Goal: Task Accomplishment & Management: Use online tool/utility

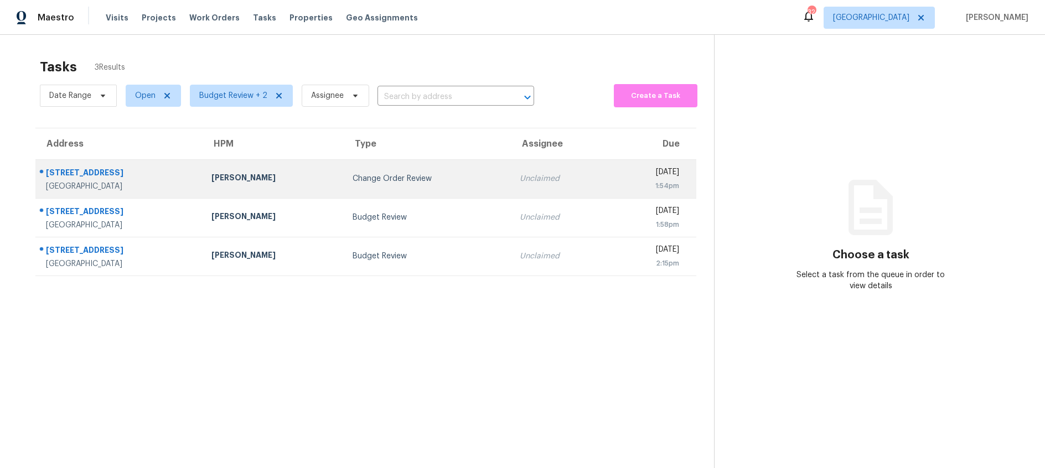
click at [391, 184] on td "Change Order Review" at bounding box center [427, 178] width 167 height 39
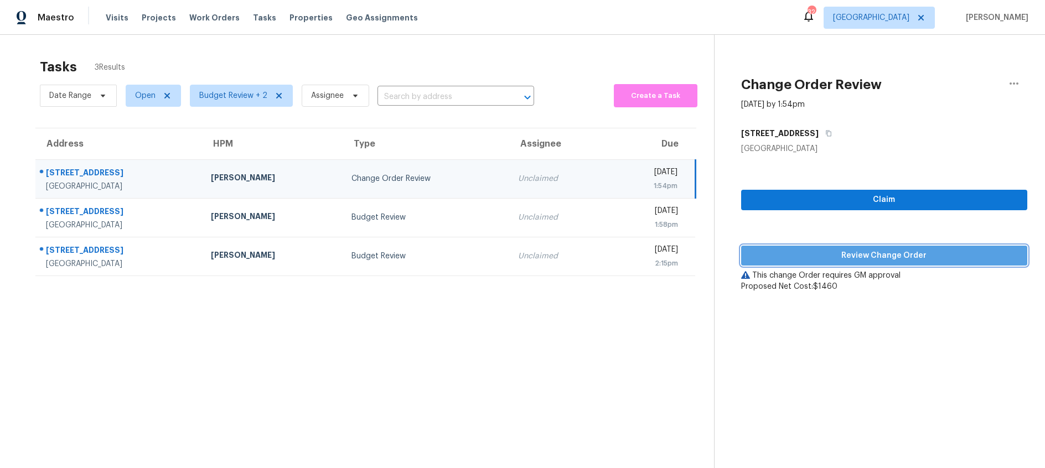
click at [807, 255] on span "Review Change Order" at bounding box center [884, 256] width 269 height 14
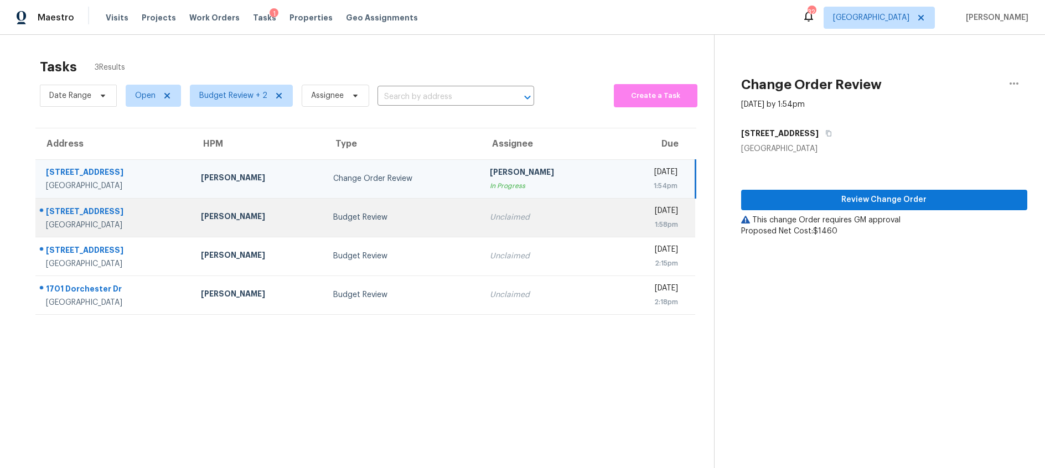
click at [404, 216] on div "Budget Review" at bounding box center [402, 217] width 139 height 11
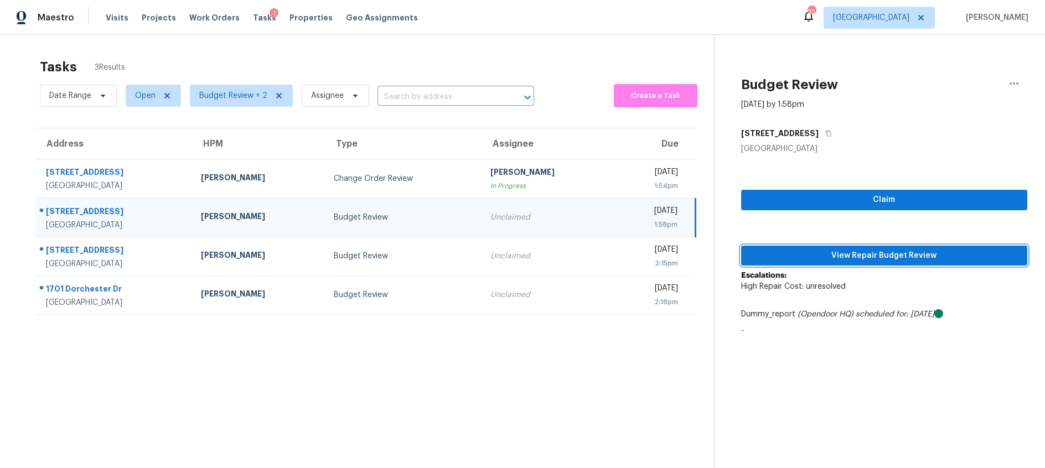
click at [800, 255] on span "View Repair Budget Review" at bounding box center [884, 256] width 269 height 14
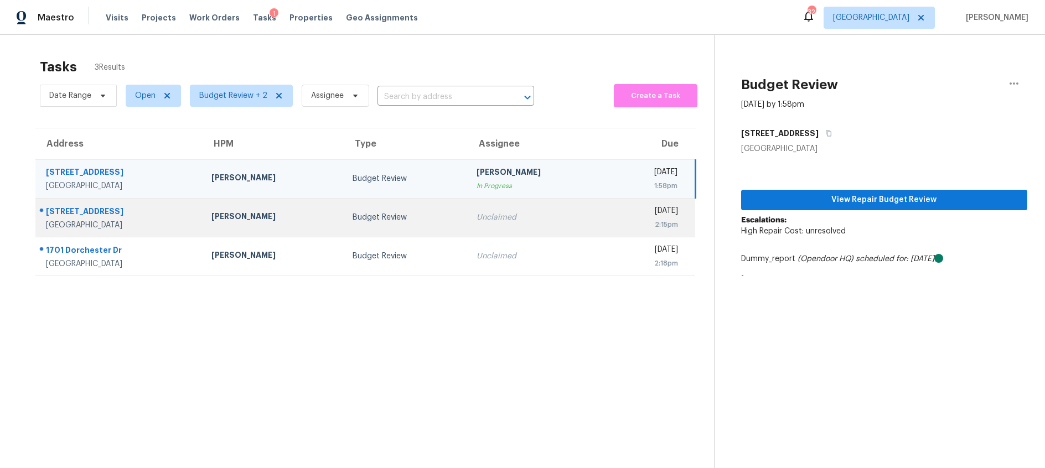
click at [380, 211] on td "Budget Review" at bounding box center [406, 217] width 124 height 39
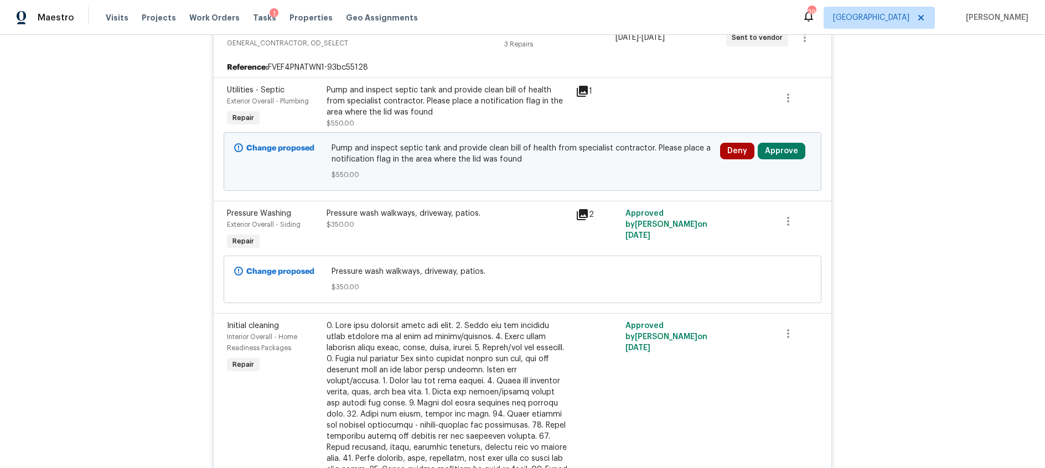
scroll to position [239, 0]
click at [784, 151] on button "Approve" at bounding box center [782, 150] width 48 height 17
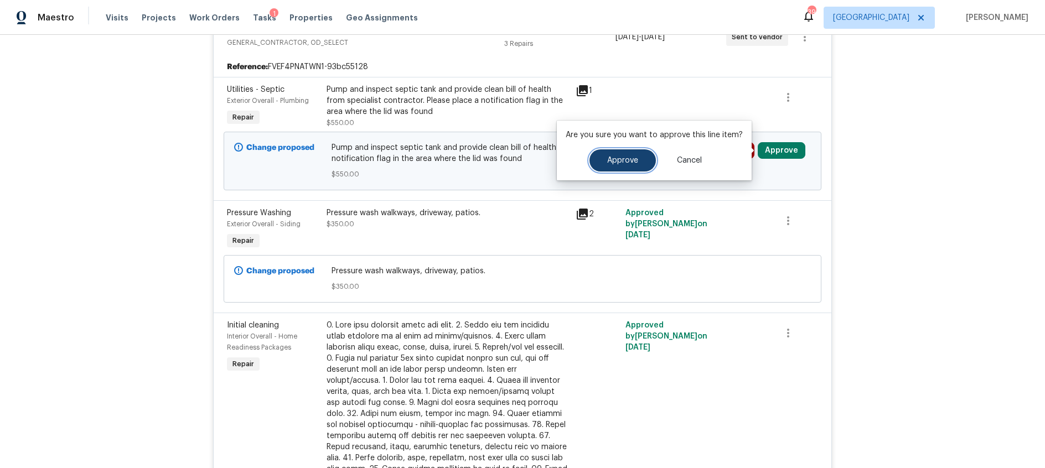
click at [617, 161] on span "Approve" at bounding box center [622, 161] width 31 height 8
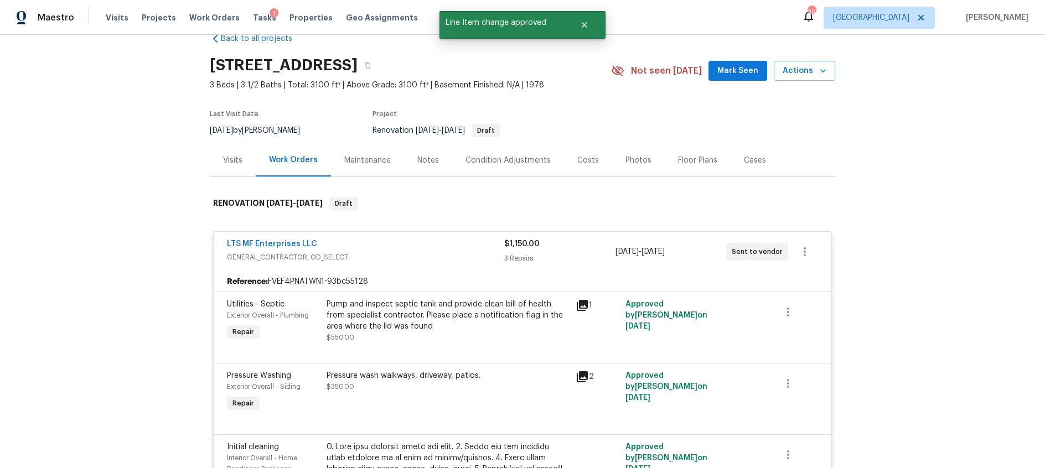
scroll to position [0, 0]
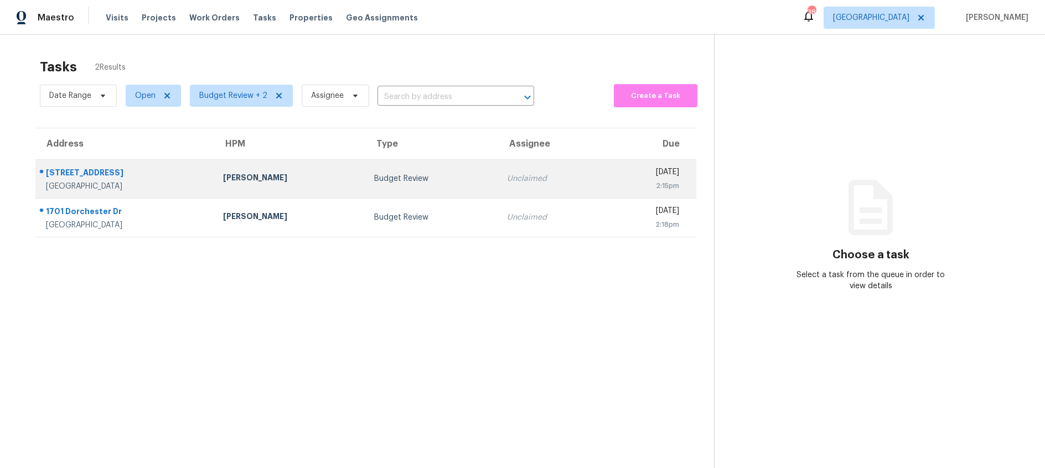
click at [394, 187] on td "Budget Review" at bounding box center [431, 178] width 133 height 39
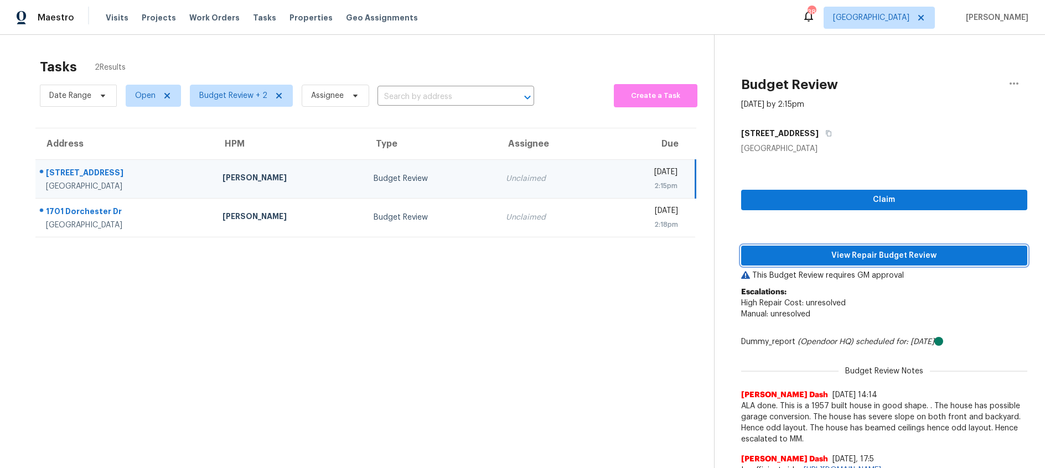
click at [783, 253] on span "View Repair Budget Review" at bounding box center [884, 256] width 269 height 14
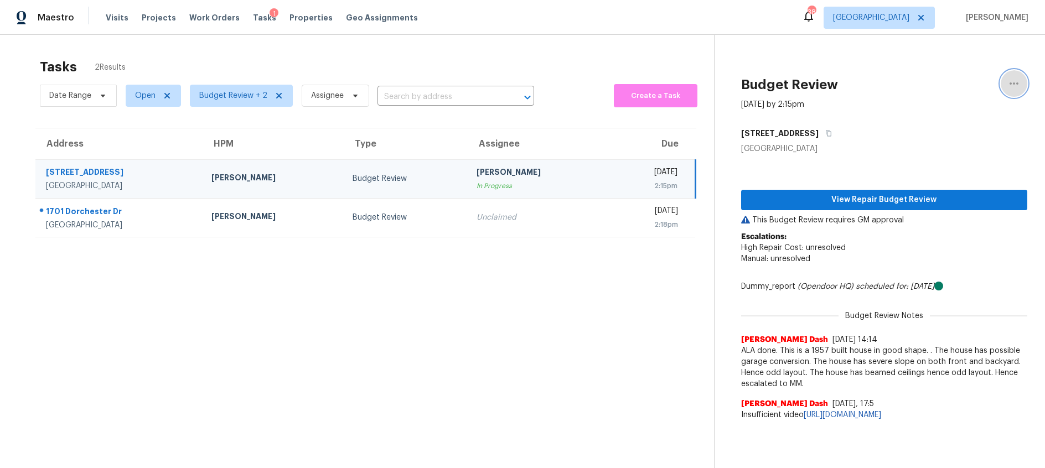
click at [1006, 82] on button "button" at bounding box center [1014, 83] width 27 height 27
click at [960, 84] on div "Unclaim this task" at bounding box center [951, 85] width 86 height 11
